Goal: Find specific page/section

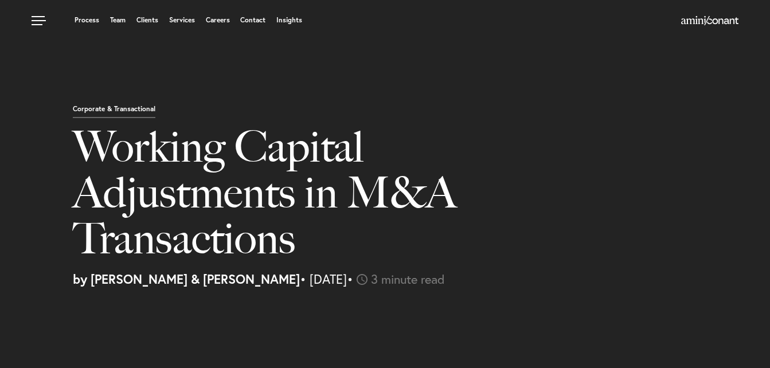
select select "IN"
select select "Austin"
select select "Business and Civil Litigation"
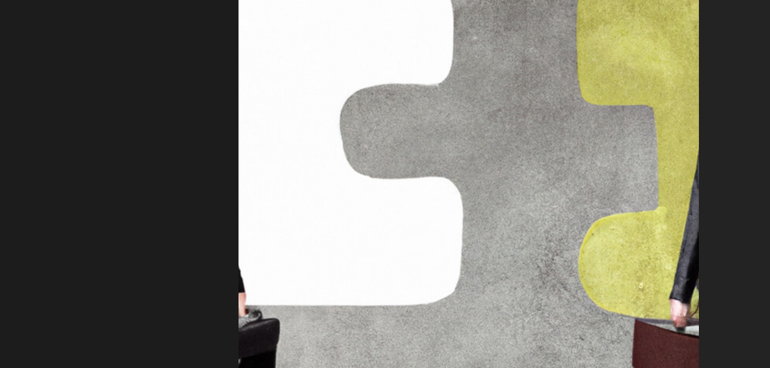
scroll to position [514, 0]
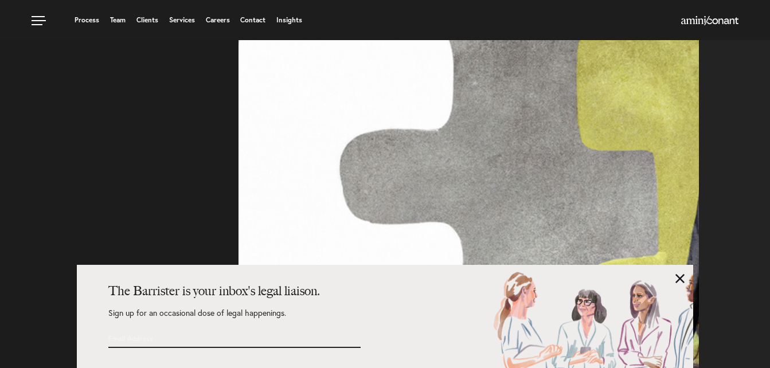
scroll to position [139, 0]
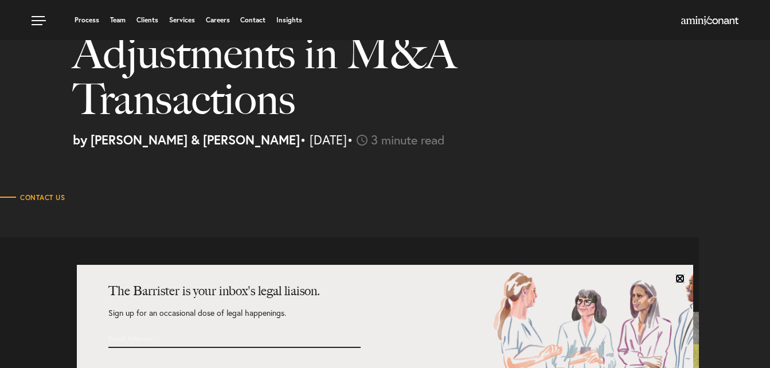
click at [677, 282] on link at bounding box center [679, 278] width 9 height 9
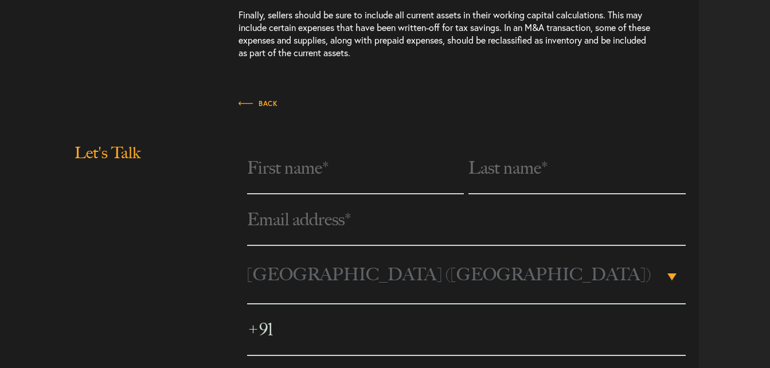
scroll to position [1425, 0]
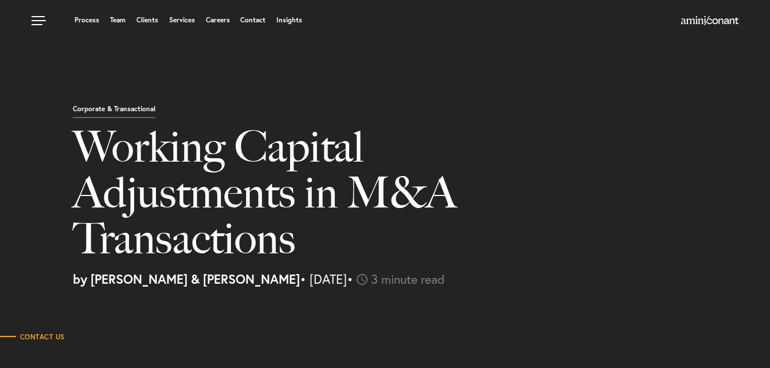
select select "IN"
select select "Austin"
select select "Business and Civil Litigation"
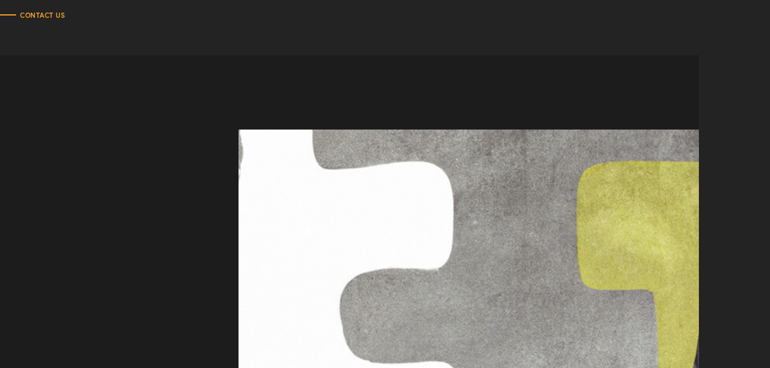
scroll to position [643, 0]
